Goal: Task Accomplishment & Management: Use online tool/utility

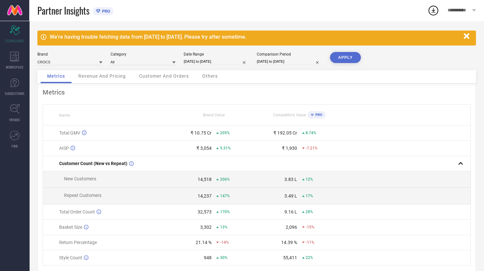
click at [465, 37] on icon "button" at bounding box center [466, 36] width 6 height 6
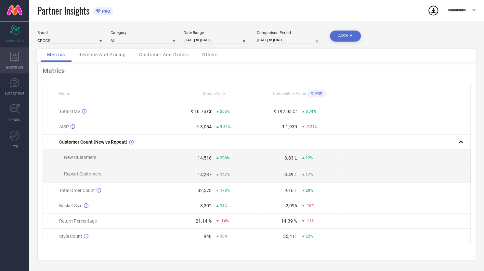
click at [17, 62] on div "WORKSPACE" at bounding box center [14, 60] width 29 height 26
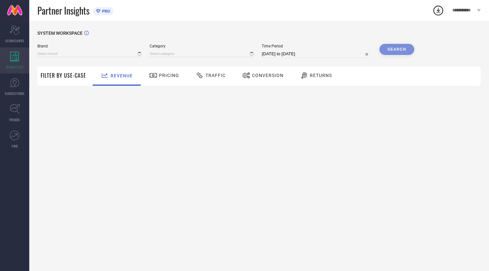
type input "CROCS"
type input "All"
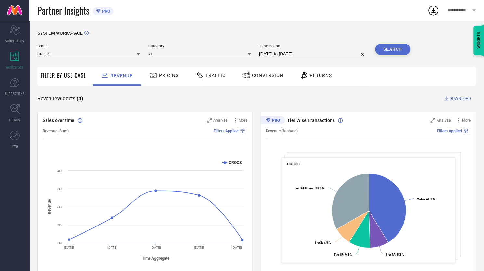
click at [205, 76] on span "Traffic" at bounding box center [215, 75] width 20 height 5
